Goal: Task Accomplishment & Management: Manage account settings

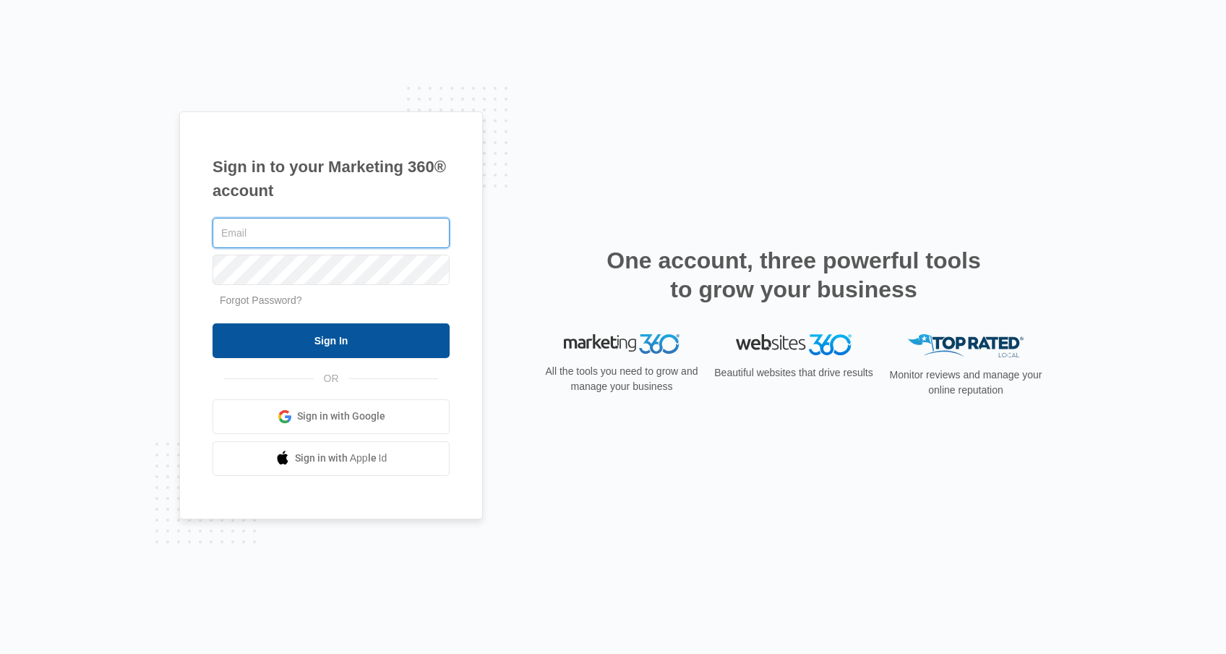
type input "[PERSON_NAME][EMAIL_ADDRESS][PERSON_NAME][DOMAIN_NAME]"
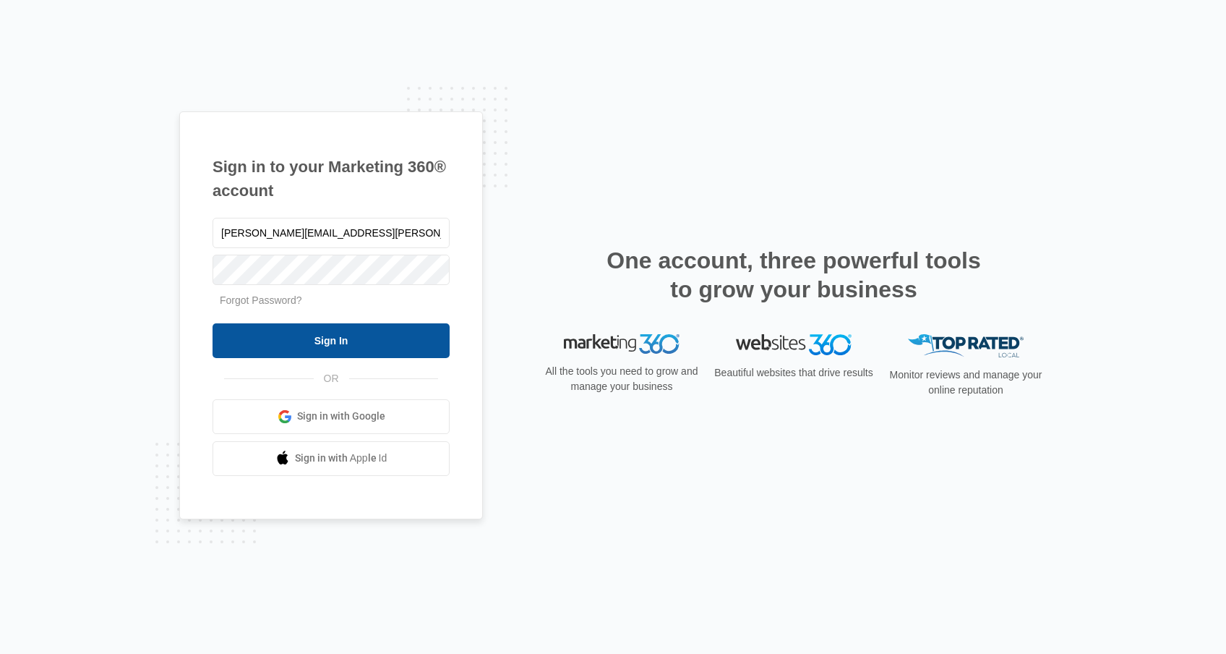
click at [288, 343] on input "Sign In" at bounding box center [331, 340] width 237 height 35
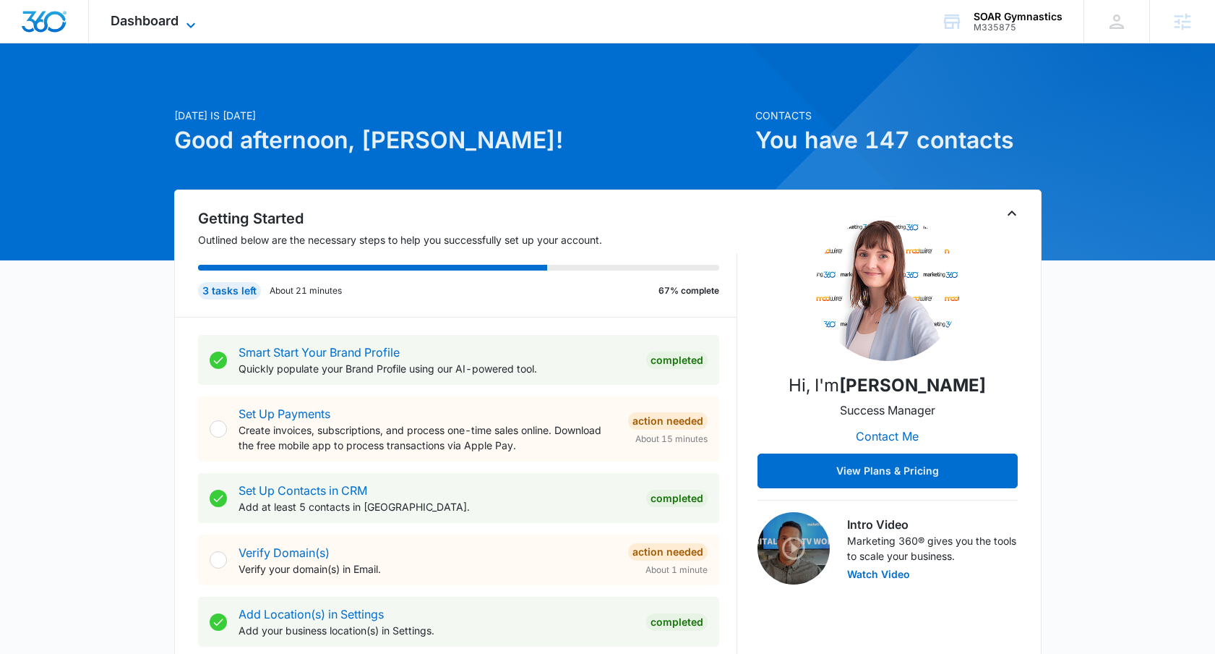
click at [159, 21] on span "Dashboard" at bounding box center [145, 20] width 68 height 15
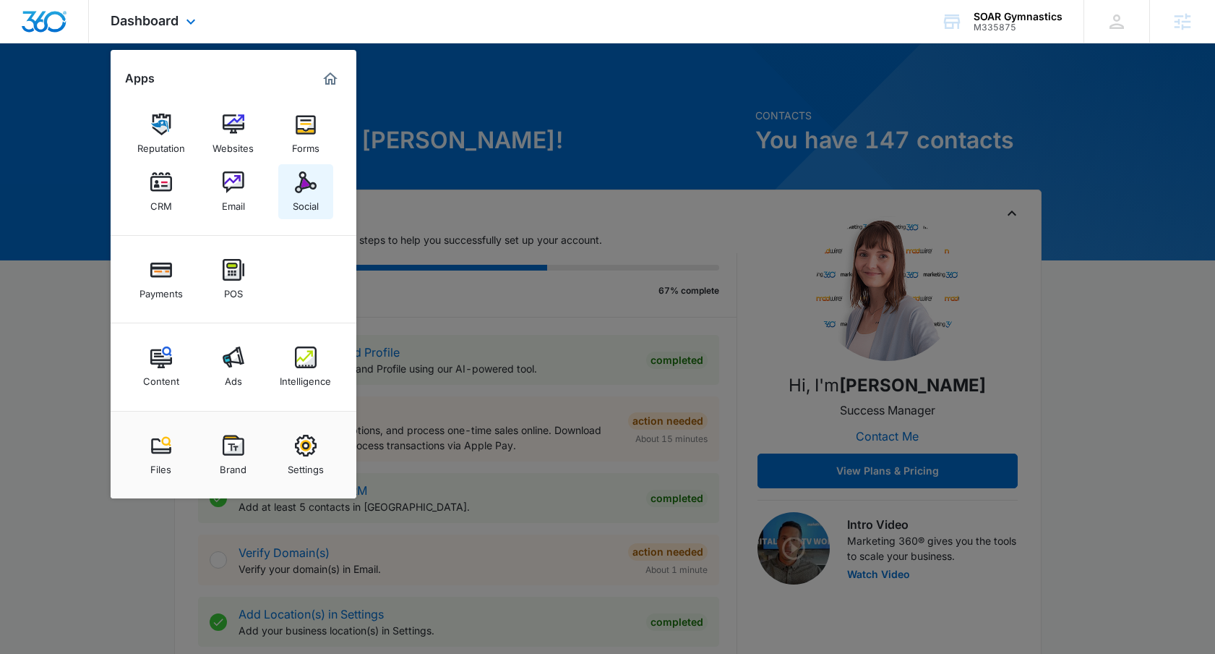
click at [310, 190] on img at bounding box center [306, 182] width 22 height 22
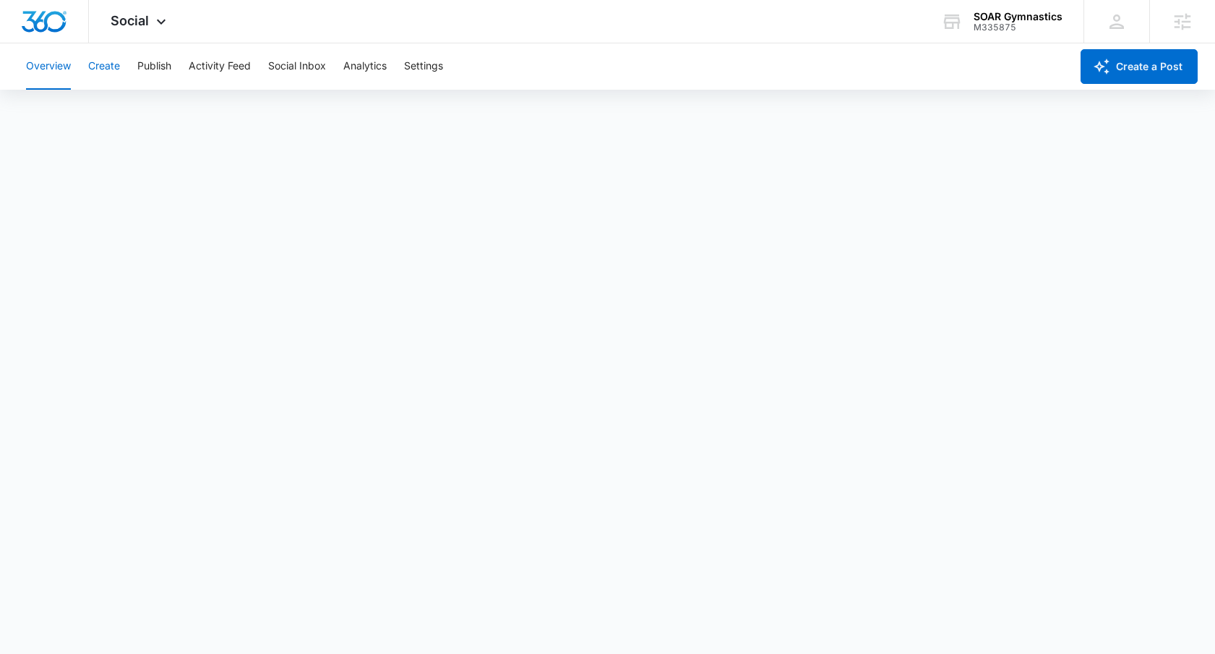
click at [106, 69] on button "Create" at bounding box center [104, 66] width 32 height 46
click at [151, 28] on div "Social Apps Reputation Websites Forms CRM Email Social Payments POS Content Ads…" at bounding box center [140, 21] width 103 height 43
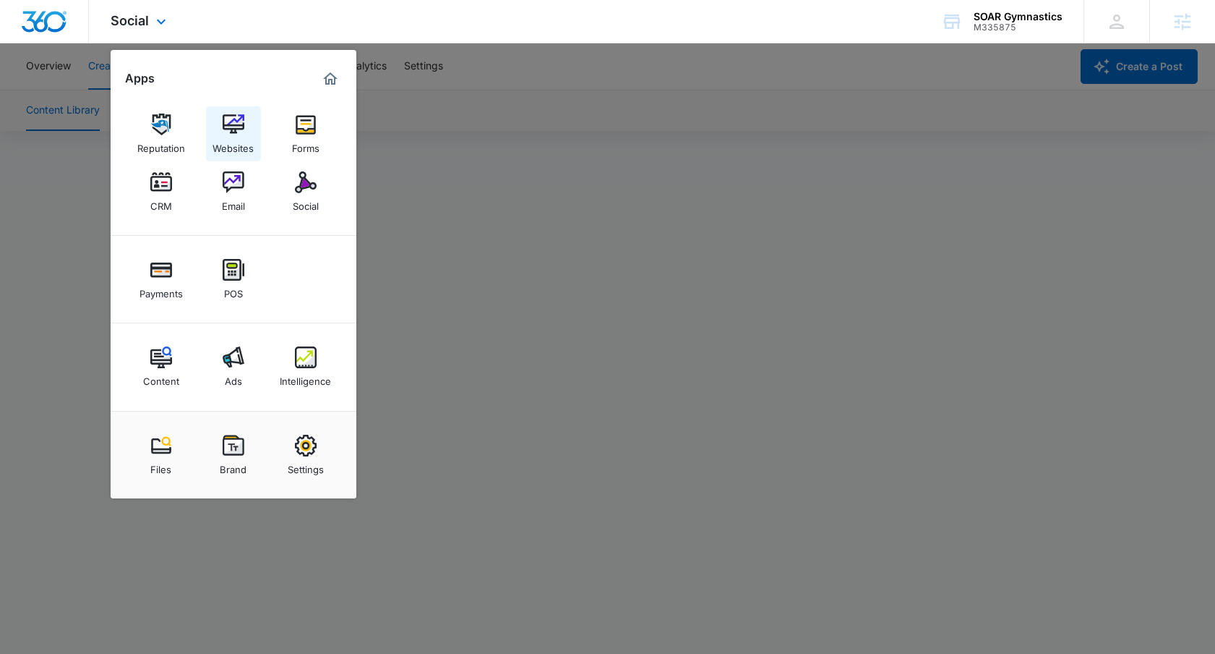
click at [226, 130] on img at bounding box center [234, 125] width 22 height 22
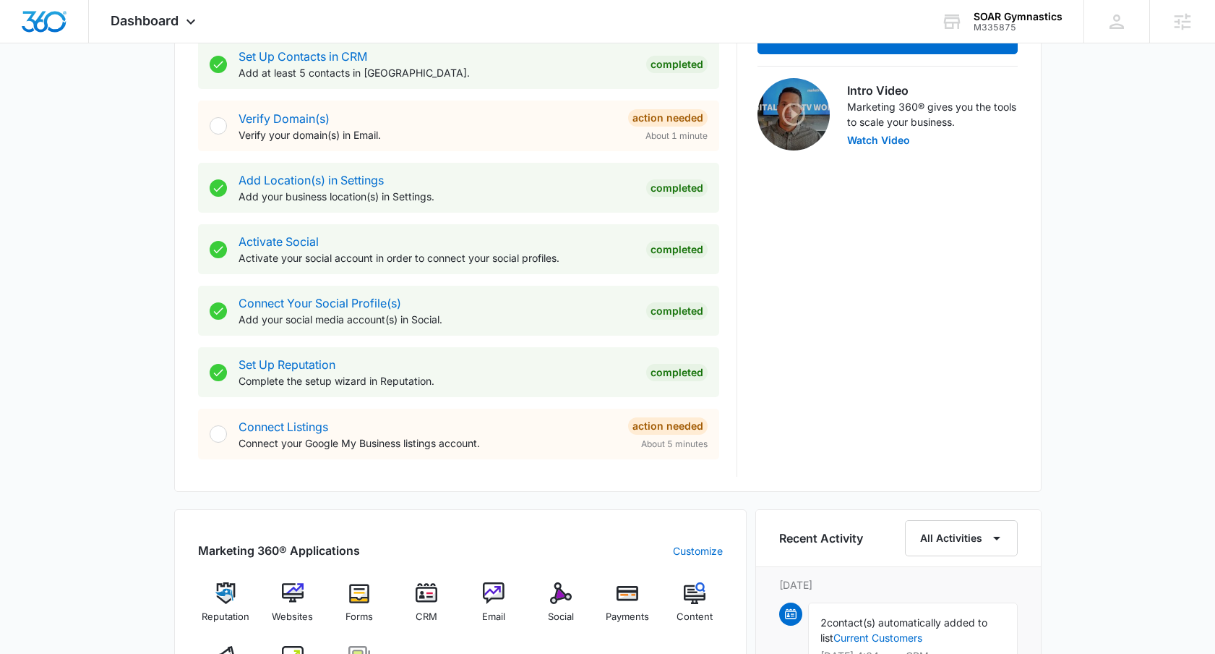
scroll to position [404, 0]
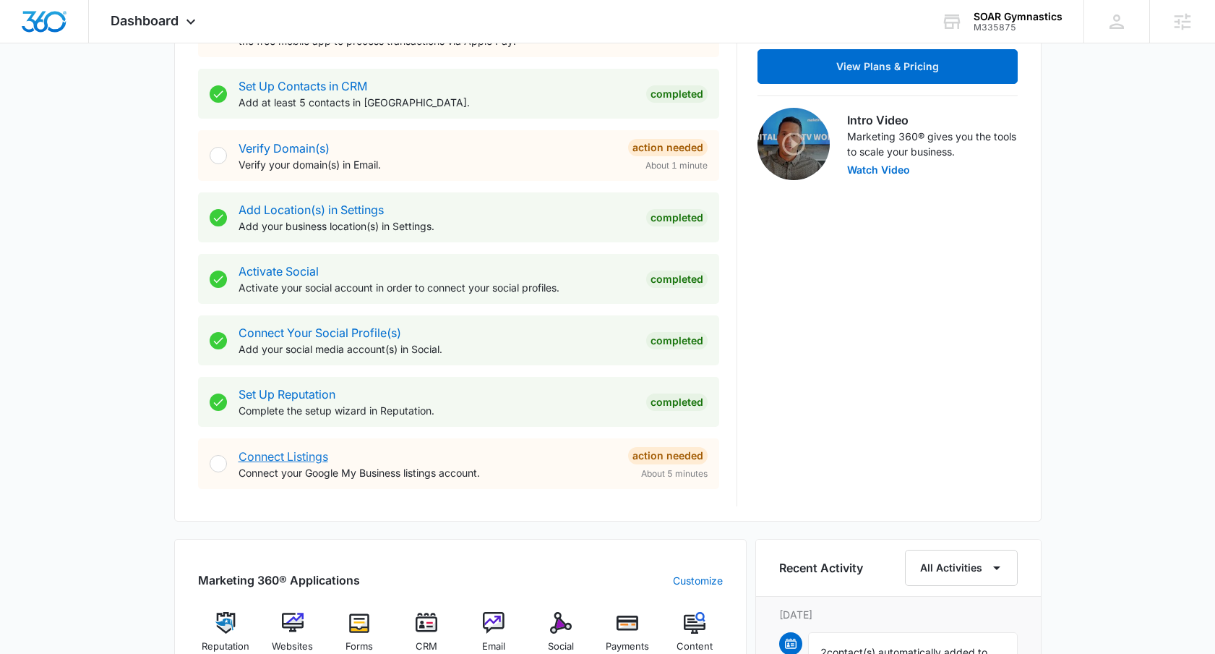
click at [303, 455] on link "Connect Listings" at bounding box center [284, 456] width 90 height 14
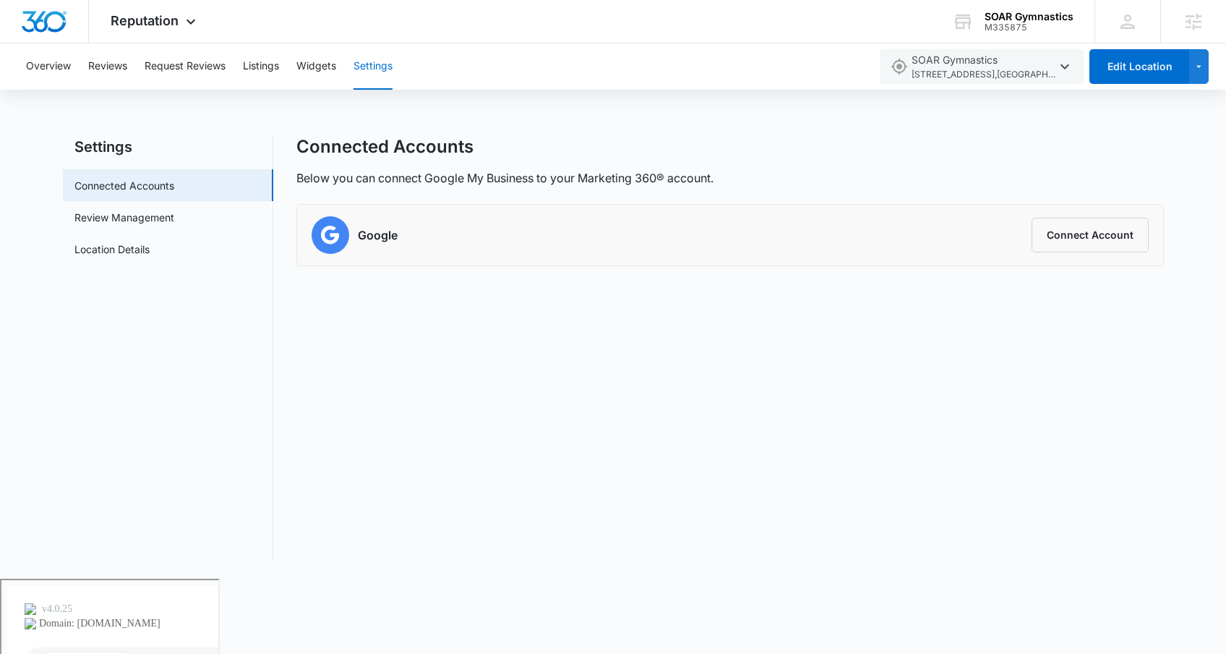
click at [367, 234] on h6 "Google" at bounding box center [378, 234] width 40 height 17
click at [1109, 227] on button "Connect Account" at bounding box center [1090, 235] width 117 height 35
click at [130, 222] on link "Review Management" at bounding box center [124, 217] width 100 height 15
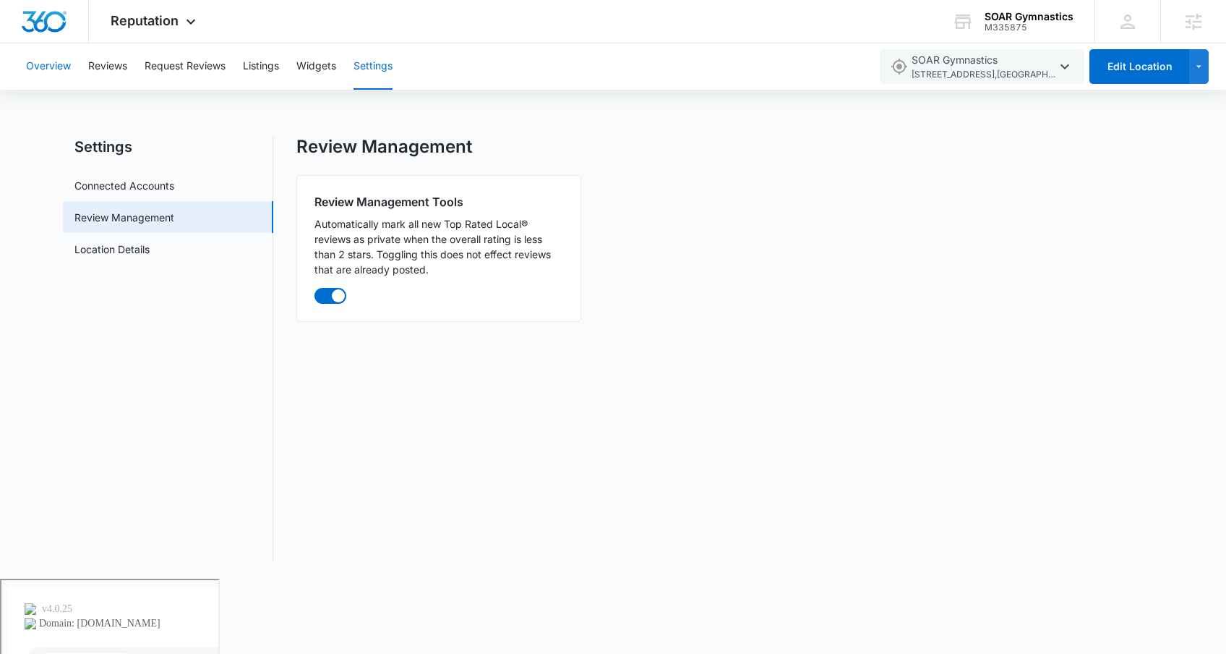
click at [65, 69] on button "Overview" at bounding box center [48, 66] width 45 height 46
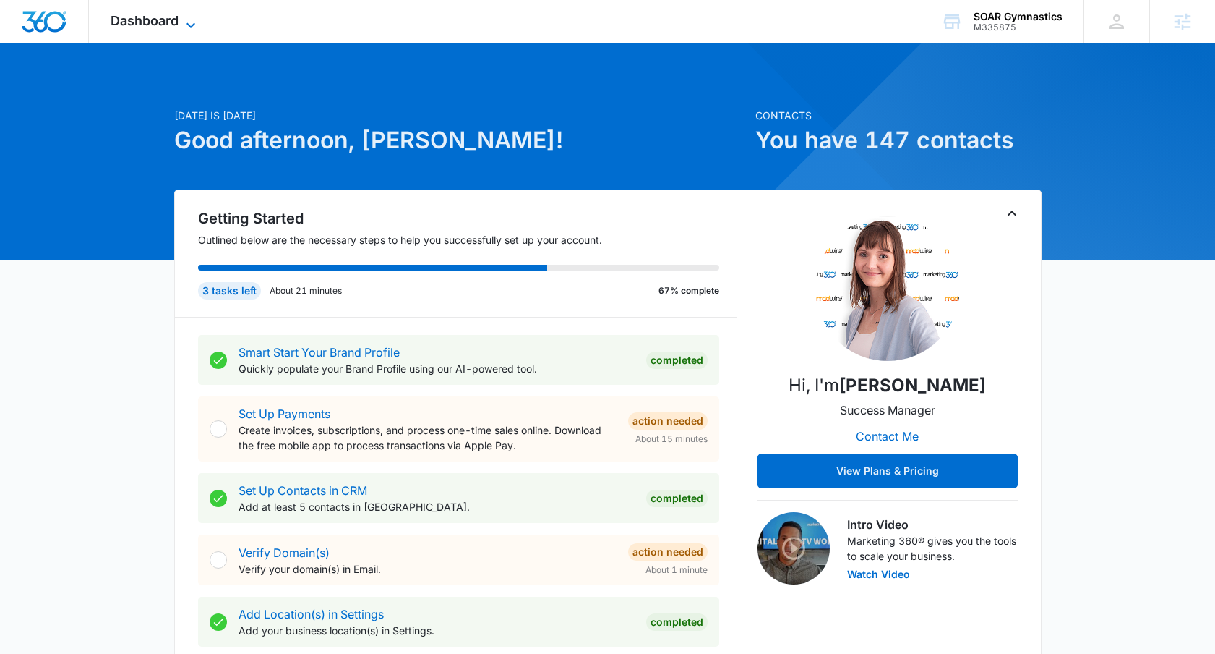
click at [148, 22] on span "Dashboard" at bounding box center [145, 20] width 68 height 15
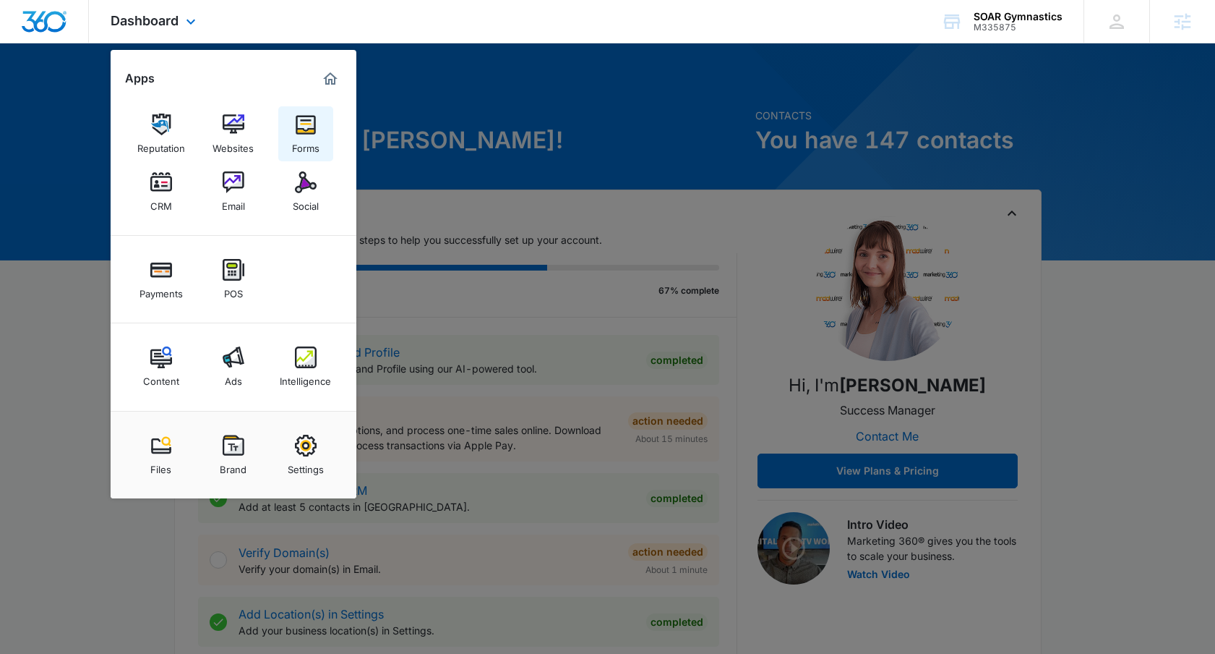
click at [309, 124] on img at bounding box center [306, 125] width 22 height 22
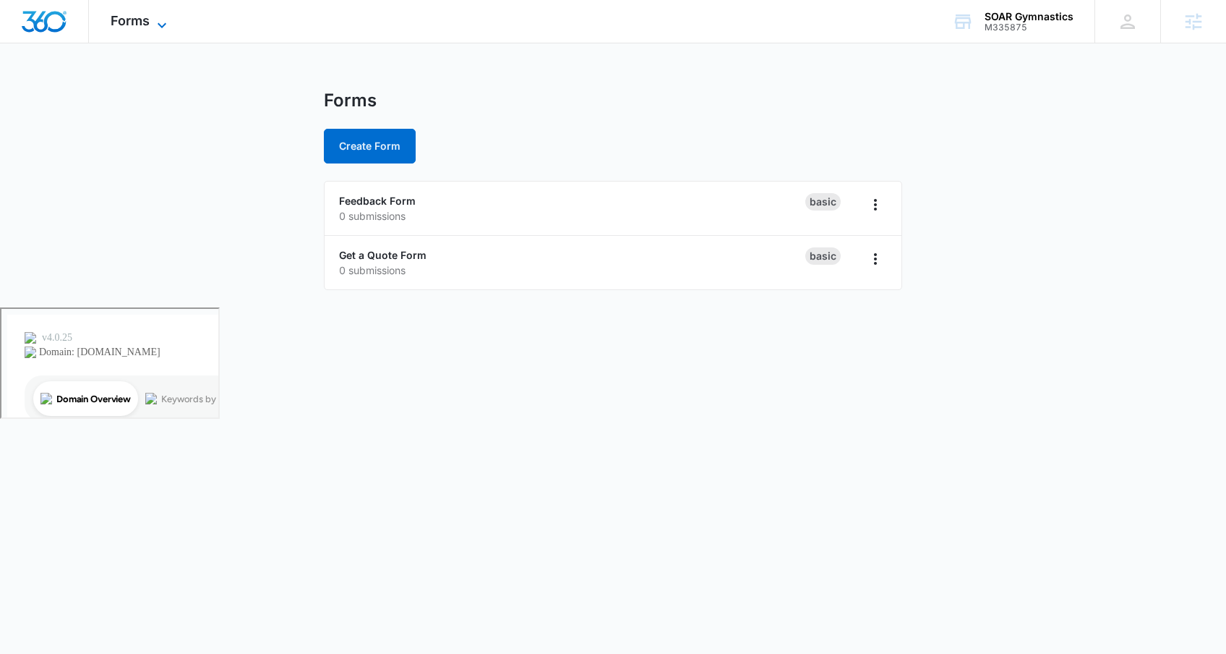
click at [153, 21] on icon at bounding box center [161, 25] width 17 height 17
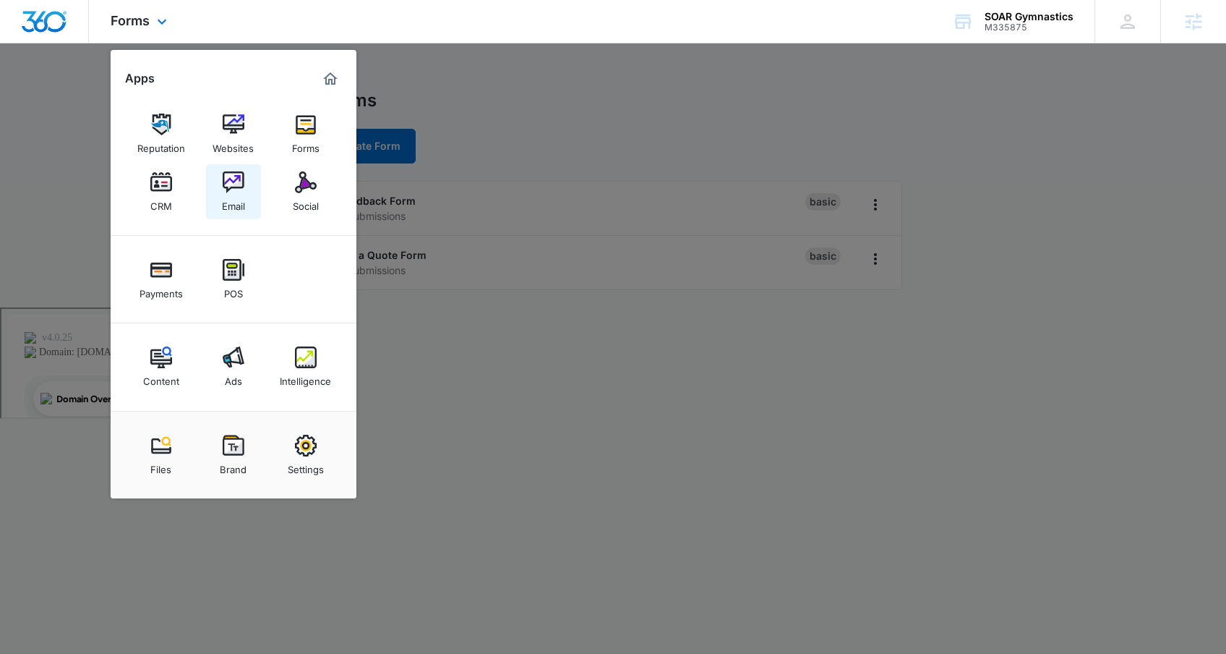
click at [235, 182] on img at bounding box center [234, 182] width 22 height 22
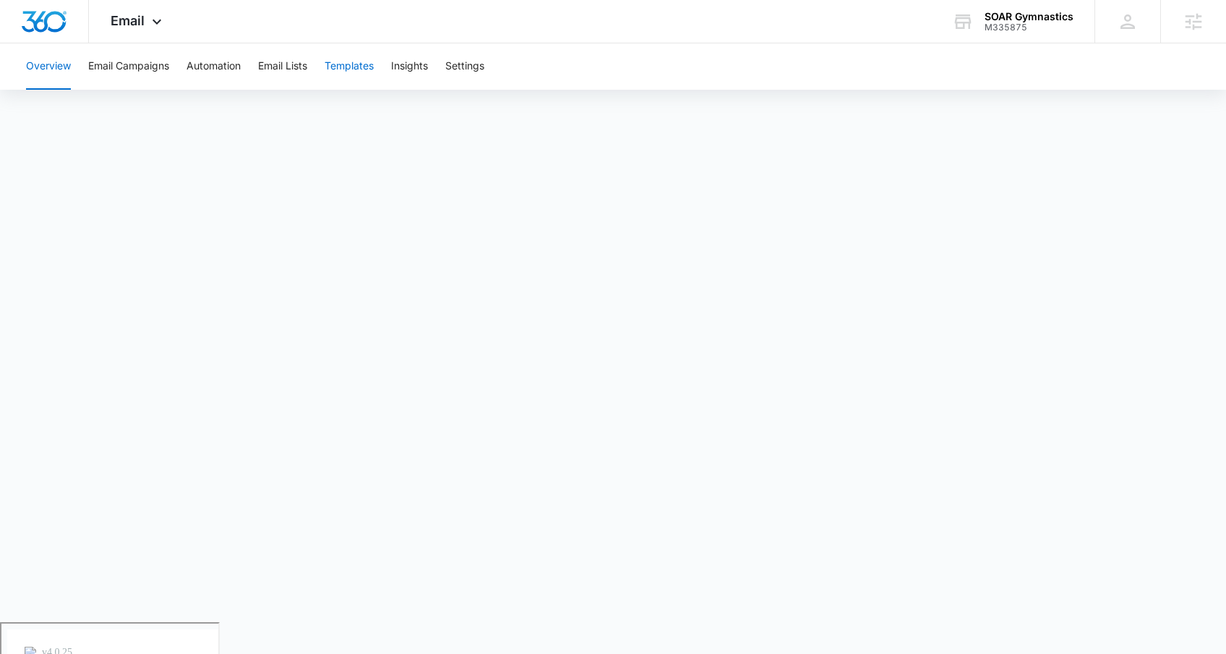
click at [356, 65] on button "Templates" at bounding box center [349, 66] width 49 height 46
